Goal: Find specific page/section: Find specific page/section

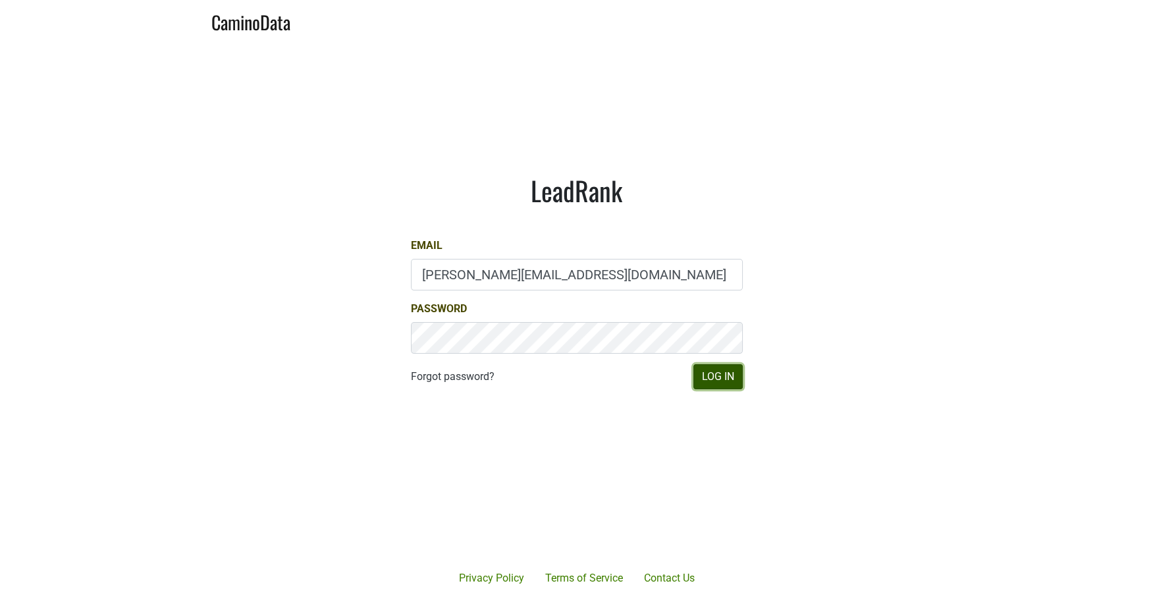
click at [724, 369] on button "Log In" at bounding box center [717, 376] width 49 height 25
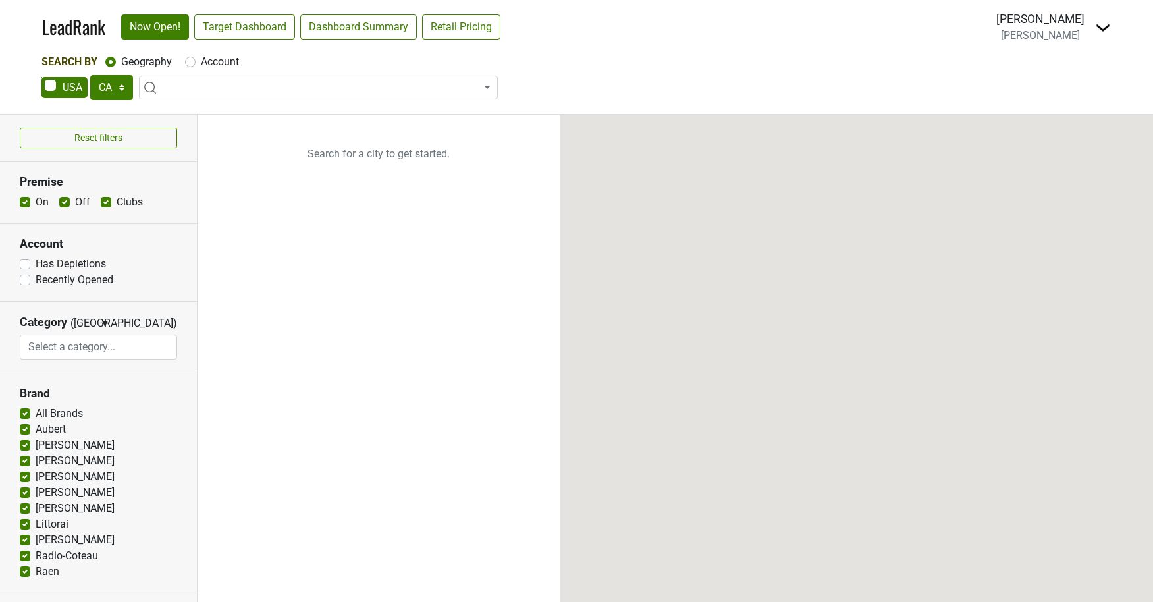
select select "CA"
select select
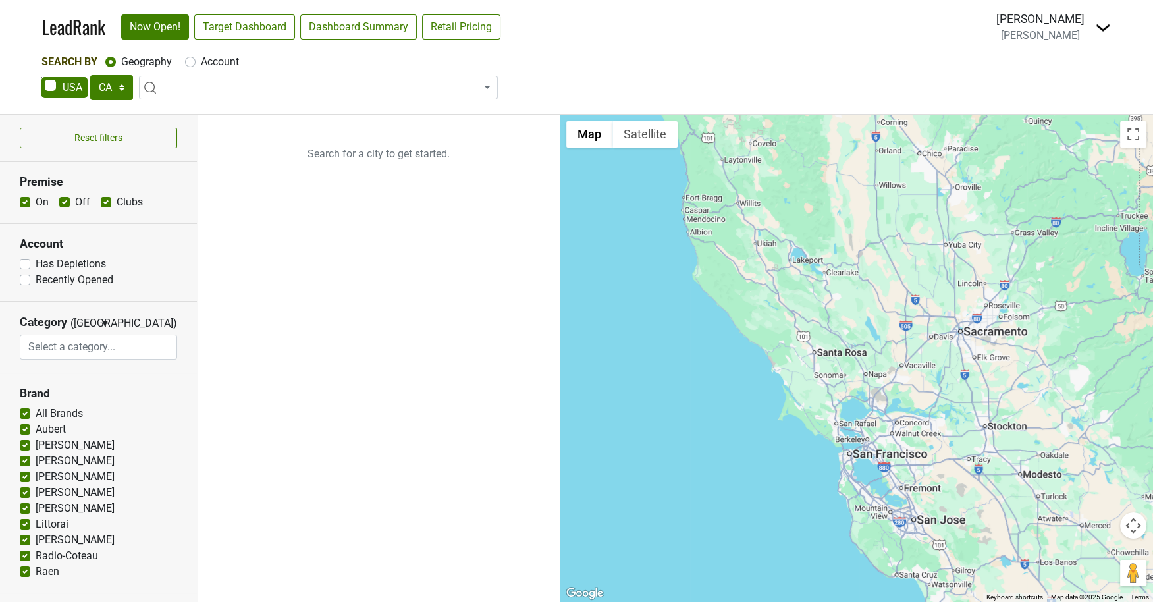
click at [1099, 26] on img at bounding box center [1103, 28] width 16 height 16
click at [1051, 70] on link "Open Breakdown" at bounding box center [1054, 74] width 111 height 21
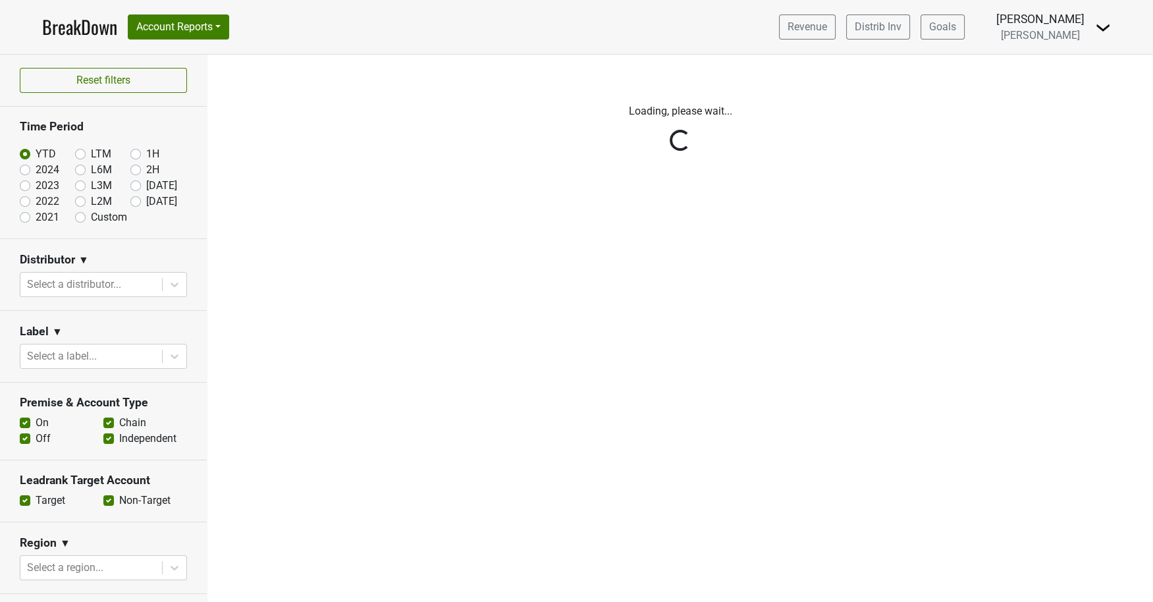
click at [176, 286] on div "Reset filters Time Period YTD LTM 1H 2024 L6M 2H 2023 L3M Jul '25 2022 L2M Aug …" at bounding box center [103, 328] width 207 height 547
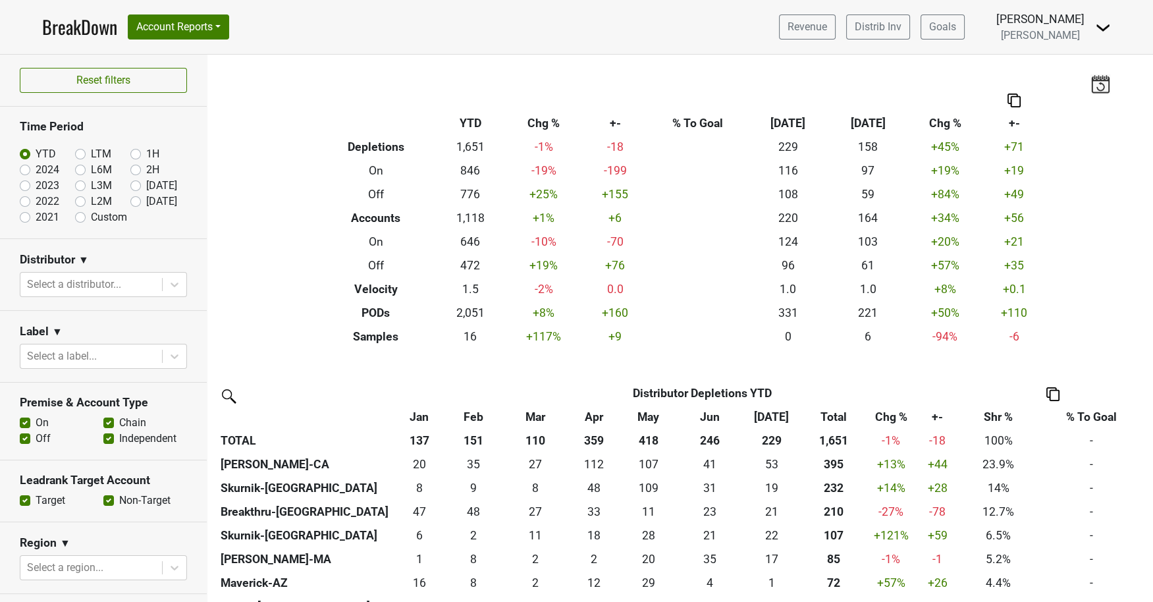
click at [176, 286] on icon at bounding box center [174, 284] width 13 height 13
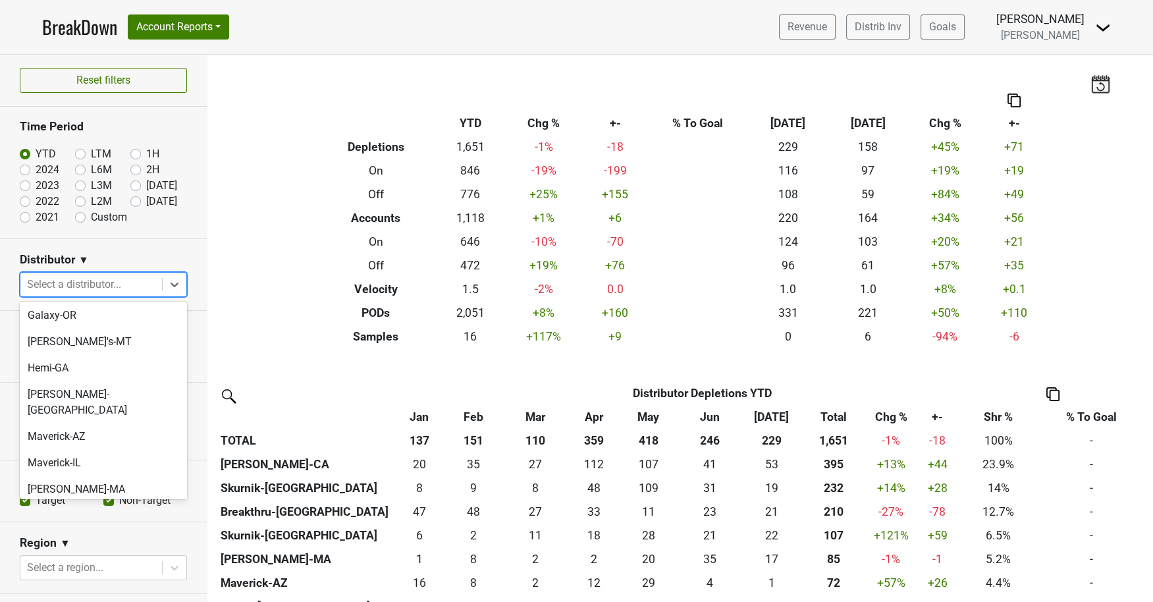
scroll to position [263, 0]
click at [96, 420] on div "Maverick-AZ" at bounding box center [103, 433] width 167 height 26
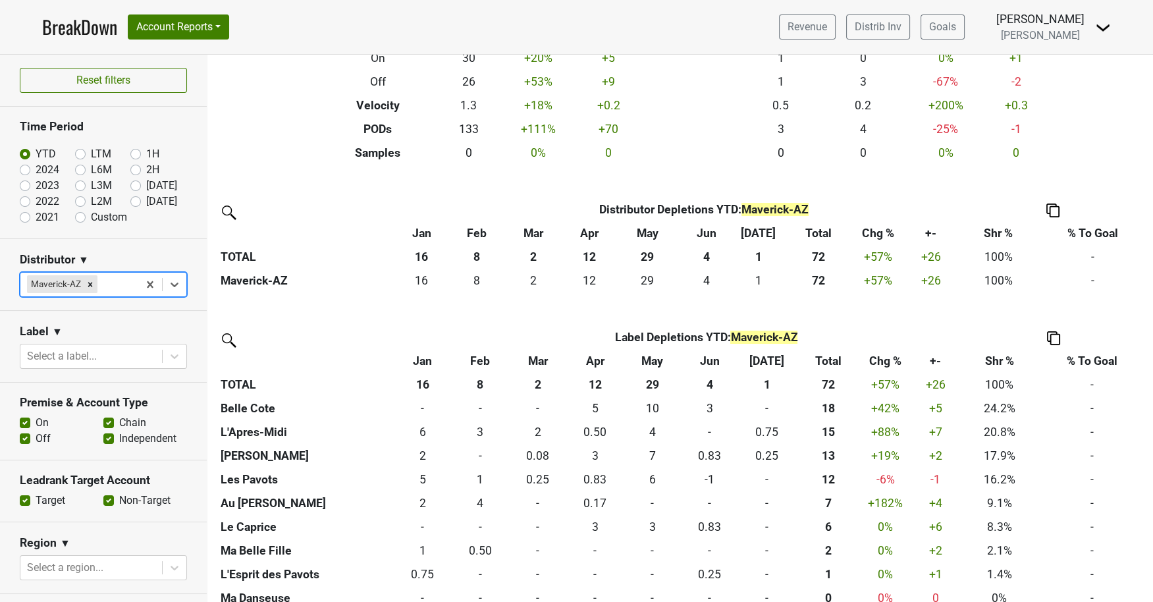
scroll to position [202, 0]
